Goal: Transaction & Acquisition: Subscribe to service/newsletter

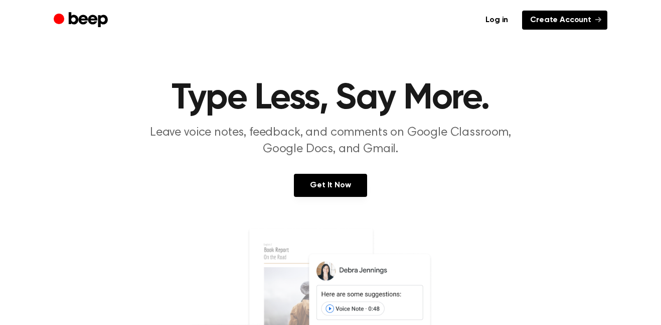
click at [553, 23] on link "Create Account" at bounding box center [564, 20] width 85 height 19
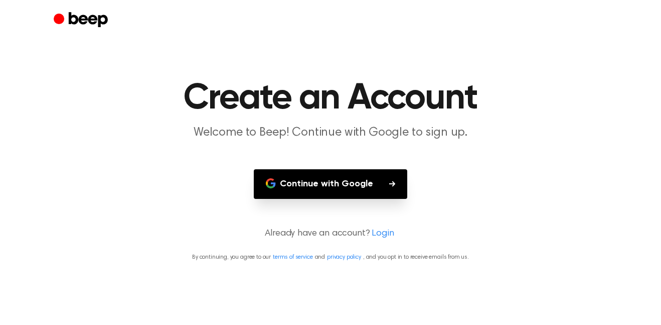
click at [289, 176] on button "Continue with Google" at bounding box center [331, 184] width 154 height 30
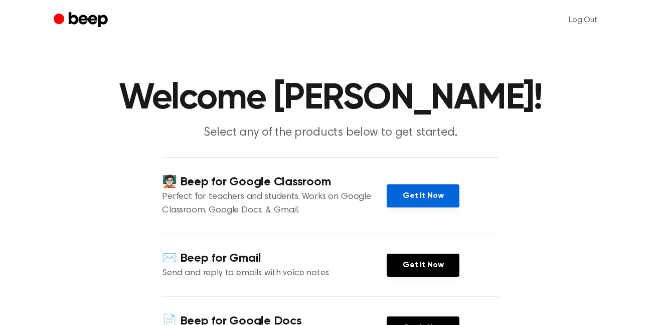
click at [408, 195] on link "Get It Now" at bounding box center [423, 195] width 73 height 23
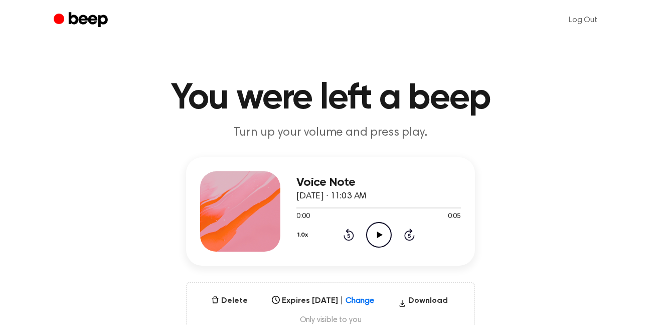
click at [374, 230] on icon "Play Audio" at bounding box center [379, 235] width 26 height 26
click at [374, 230] on icon "Pause Audio" at bounding box center [379, 235] width 26 height 26
click at [374, 230] on icon "Play Audio" at bounding box center [379, 235] width 26 height 26
